Goal: Task Accomplishment & Management: Use online tool/utility

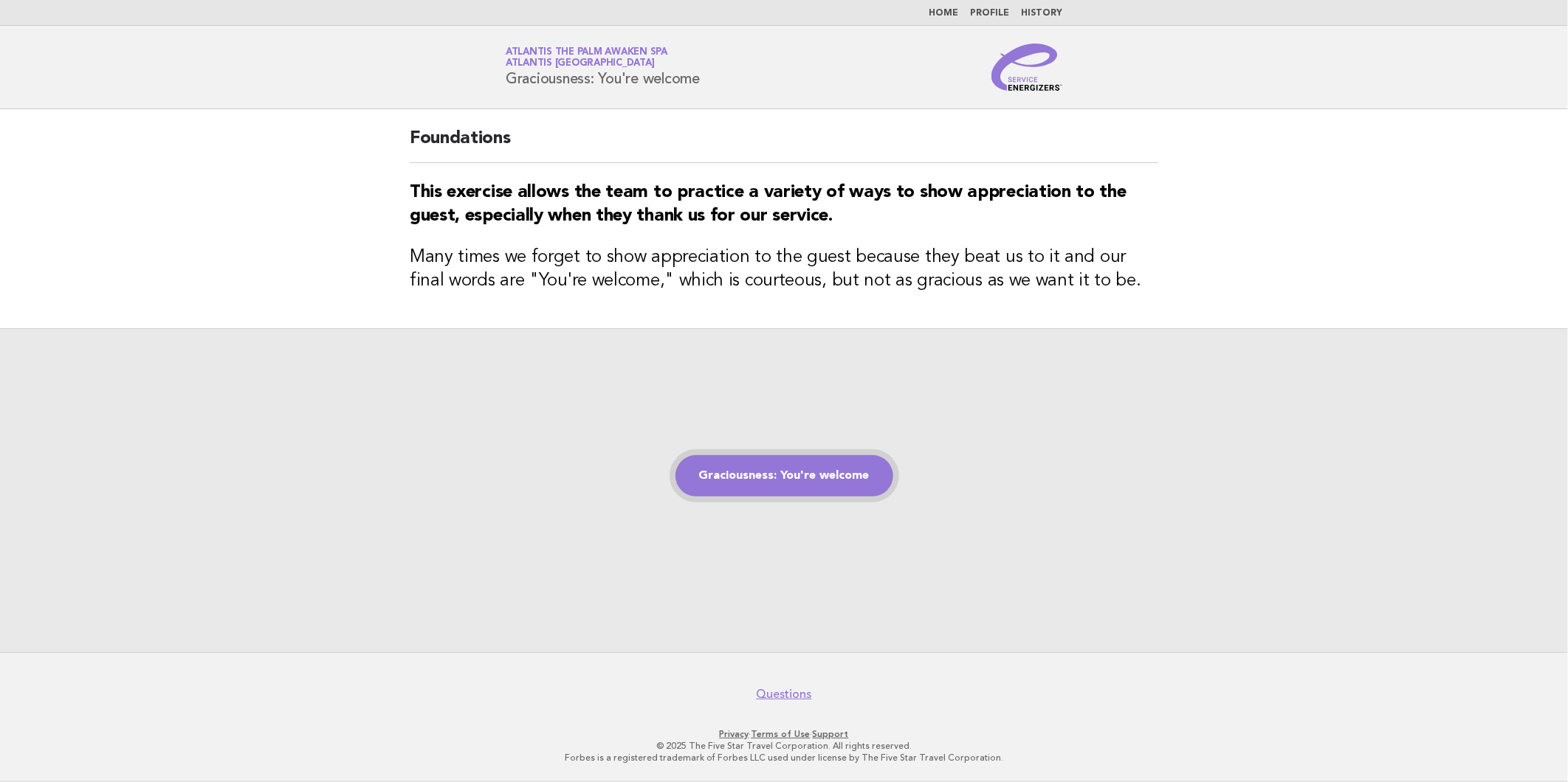
click at [796, 477] on link "Graciousness: You're welcome" at bounding box center [785, 476] width 218 height 42
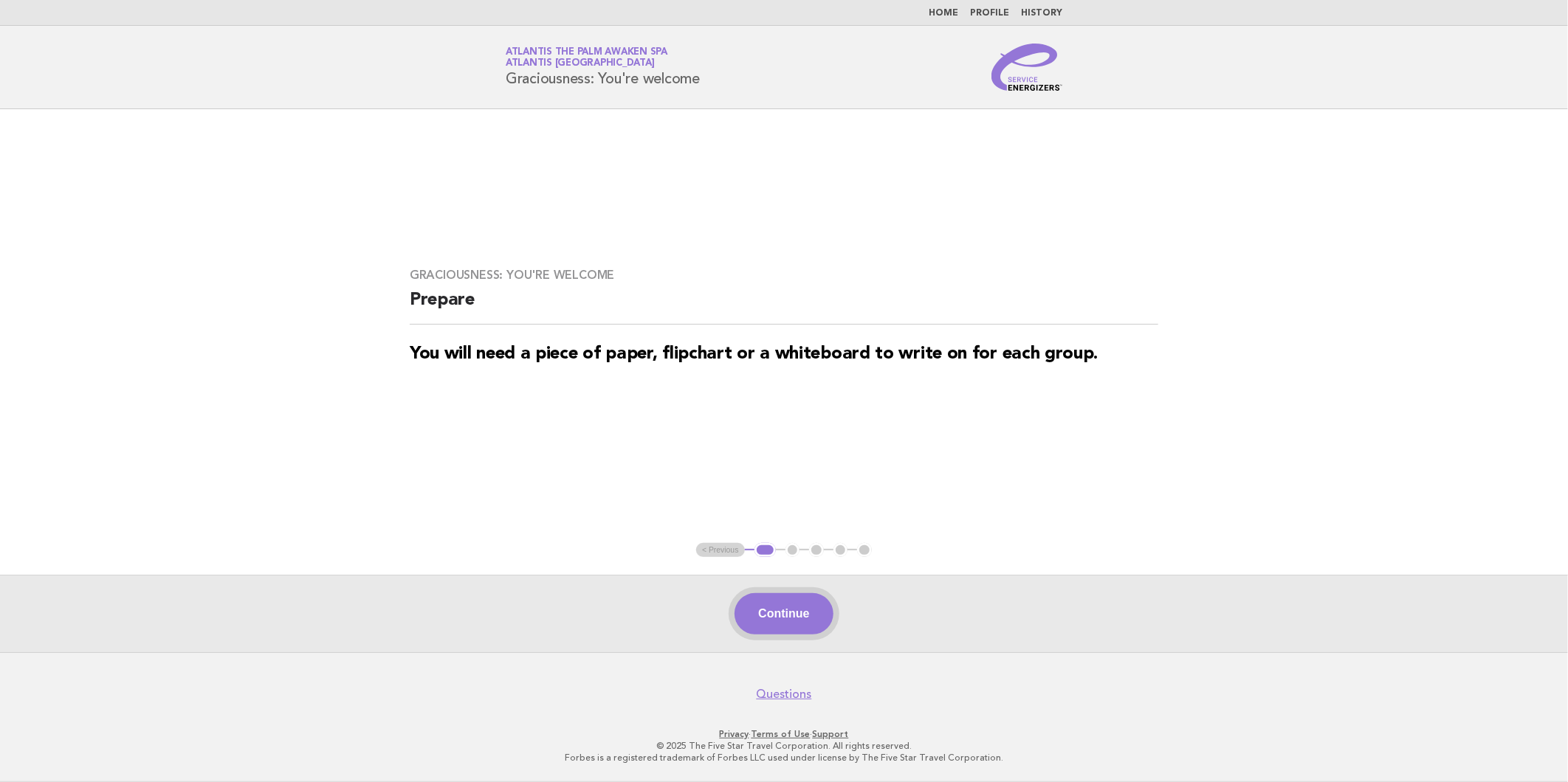
click at [794, 606] on button "Continue" at bounding box center [784, 614] width 98 height 42
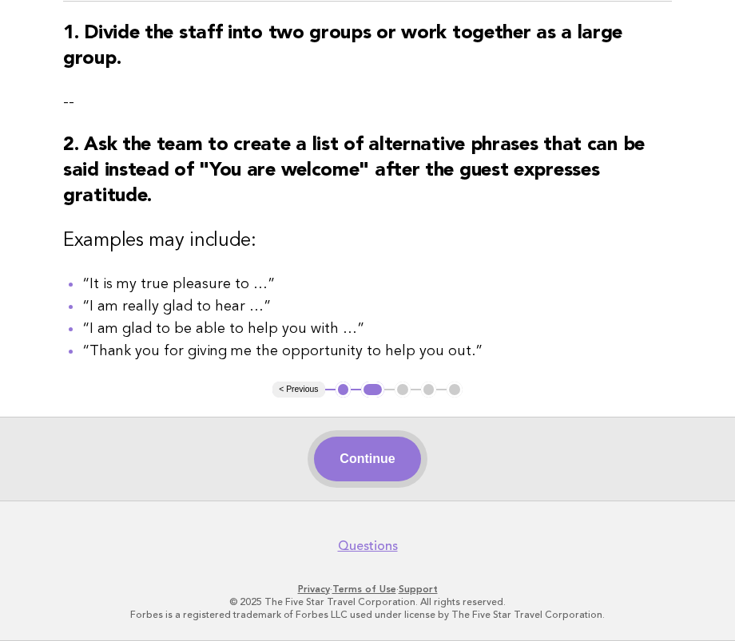
click at [352, 470] on button "Continue" at bounding box center [367, 459] width 106 height 45
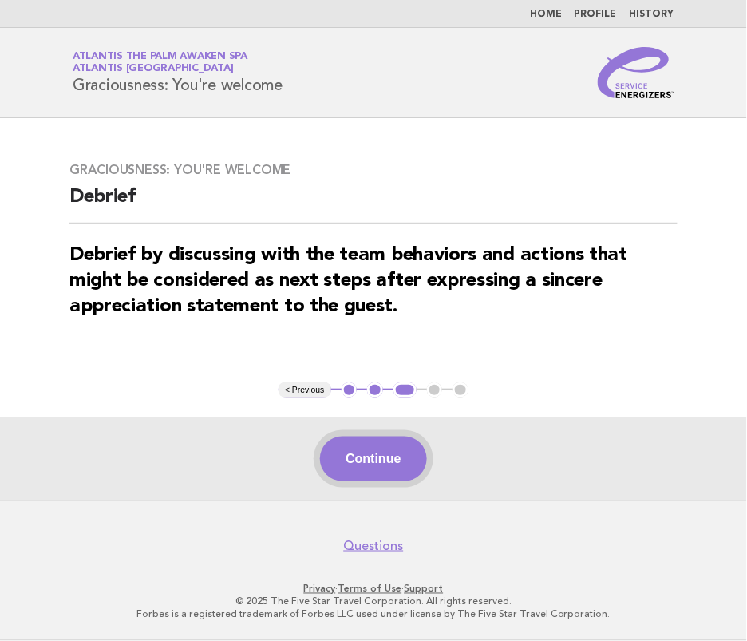
click at [371, 461] on button "Continue" at bounding box center [373, 459] width 106 height 45
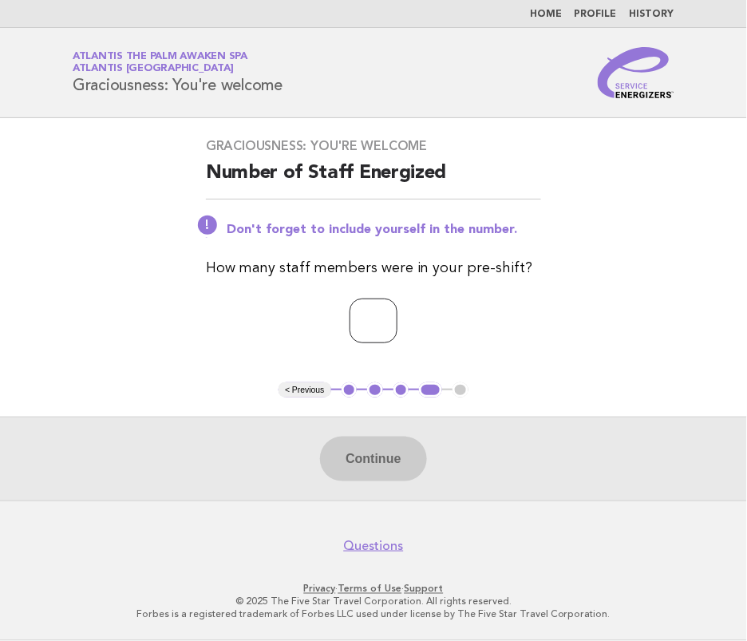
click at [373, 338] on input "number" at bounding box center [374, 321] width 48 height 45
type input "*"
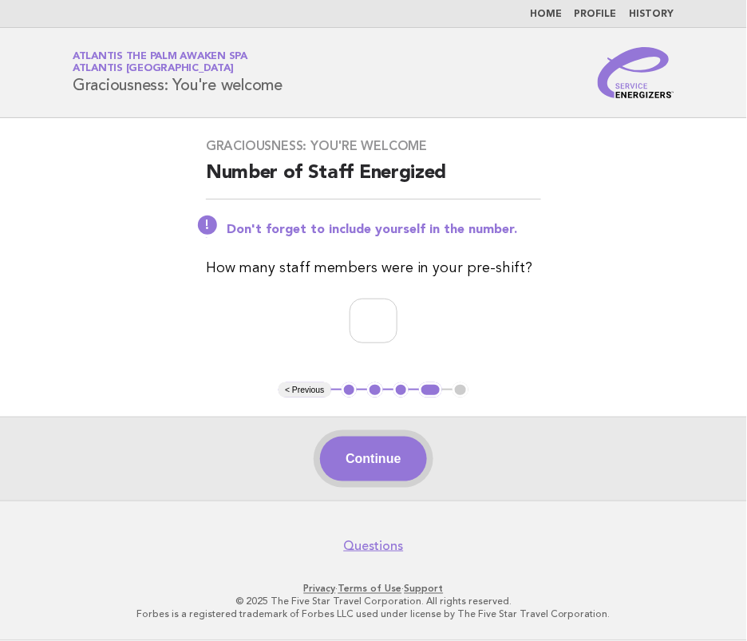
click at [400, 463] on button "Continue" at bounding box center [373, 459] width 106 height 45
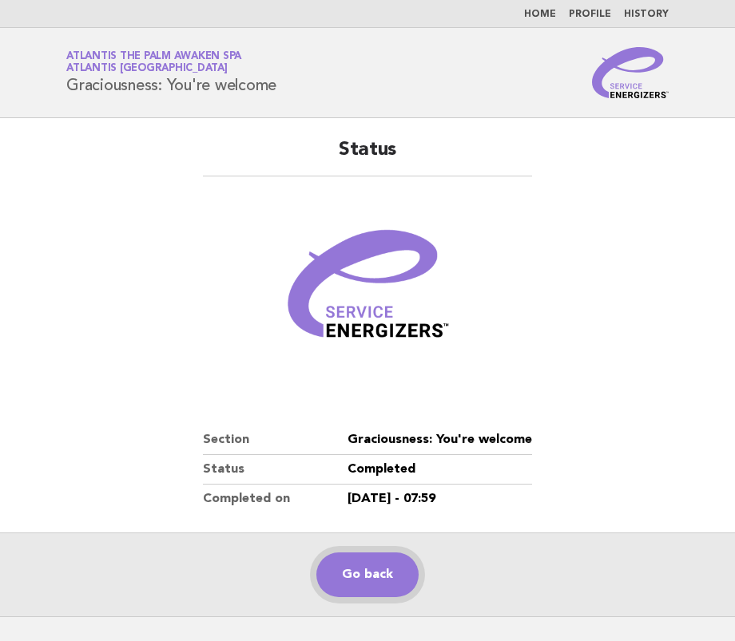
click at [372, 572] on link "Go back" at bounding box center [367, 575] width 102 height 45
